Goal: Information Seeking & Learning: Check status

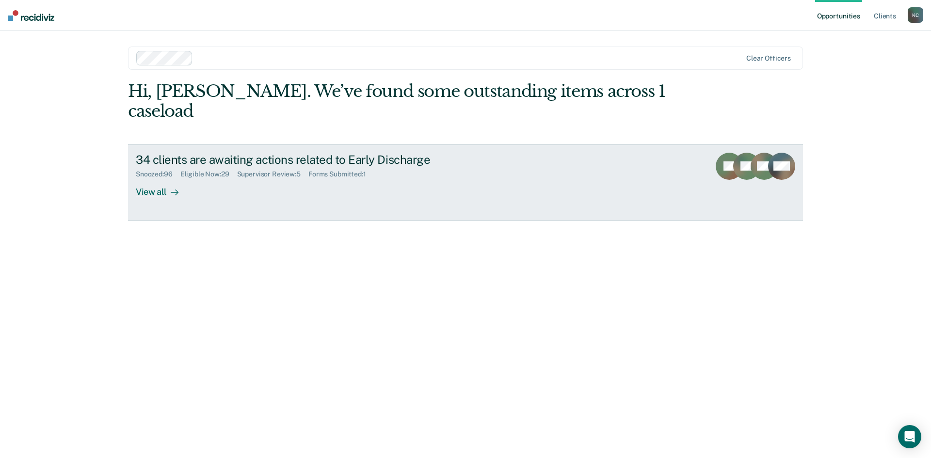
click at [171, 189] on icon at bounding box center [175, 193] width 8 height 8
